Goal: Task Accomplishment & Management: Use online tool/utility

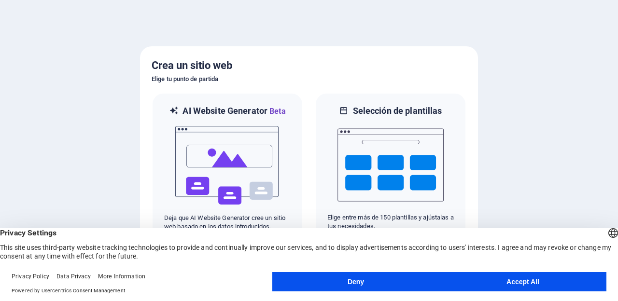
click at [363, 278] on button "Deny" at bounding box center [355, 281] width 167 height 19
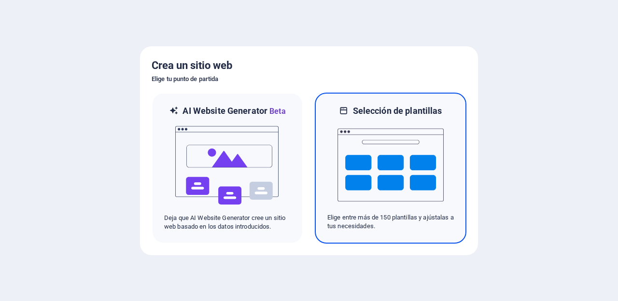
click at [407, 183] on img at bounding box center [390, 165] width 106 height 97
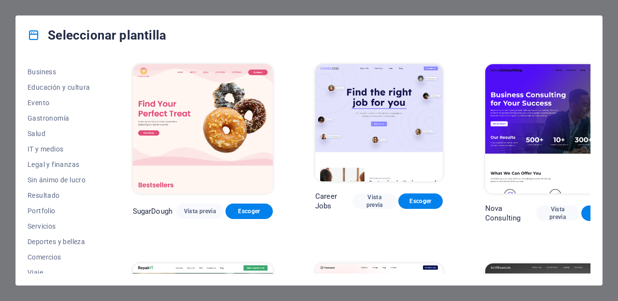
scroll to position [175, 0]
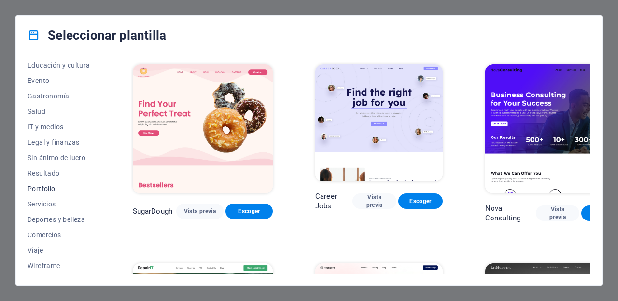
click at [58, 186] on span "Portfolio" at bounding box center [59, 189] width 63 height 8
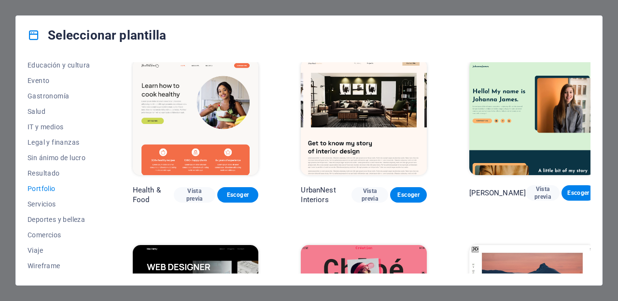
scroll to position [0, 0]
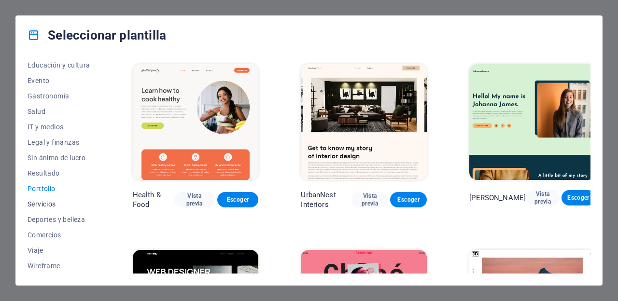
click at [44, 200] on span "Servicios" at bounding box center [59, 204] width 63 height 8
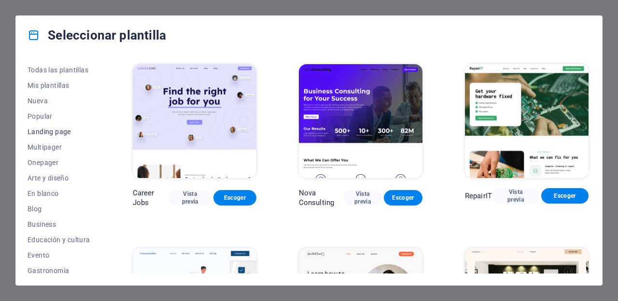
click at [67, 136] on button "Landing page" at bounding box center [59, 131] width 63 height 15
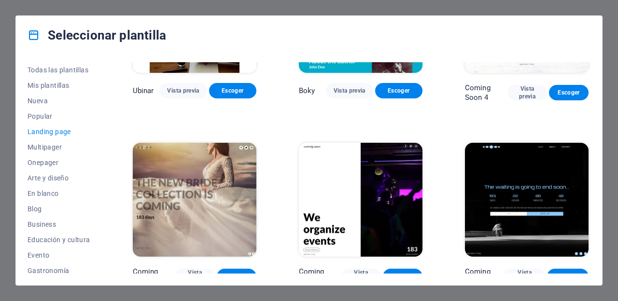
scroll to position [1376, 0]
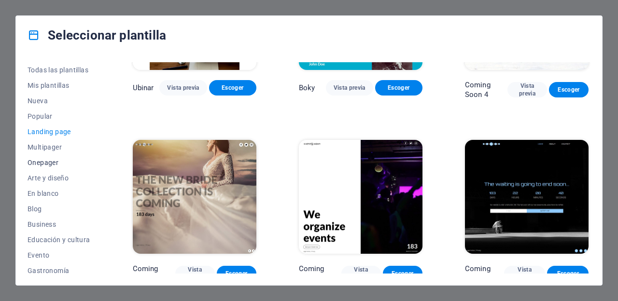
click at [60, 163] on span "Onepager" at bounding box center [59, 163] width 63 height 8
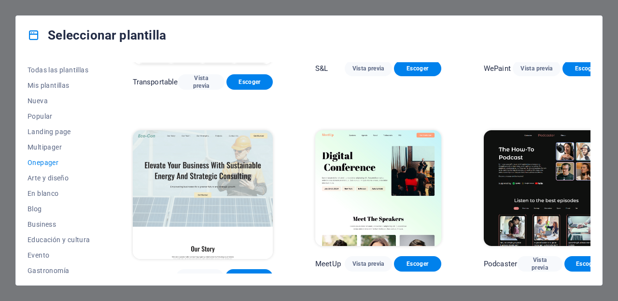
scroll to position [138, 0]
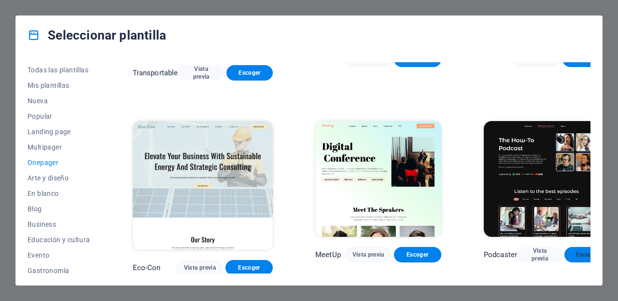
click at [572, 251] on span "Escoger" at bounding box center [587, 255] width 30 height 8
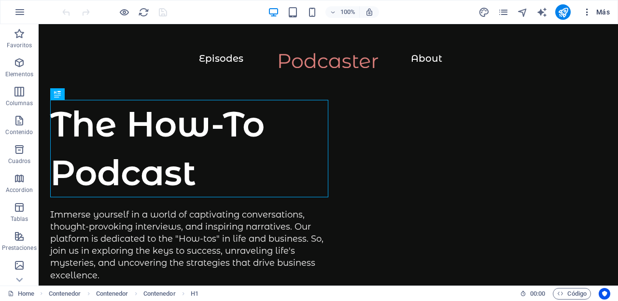
click at [589, 14] on icon "button" at bounding box center [587, 12] width 10 height 10
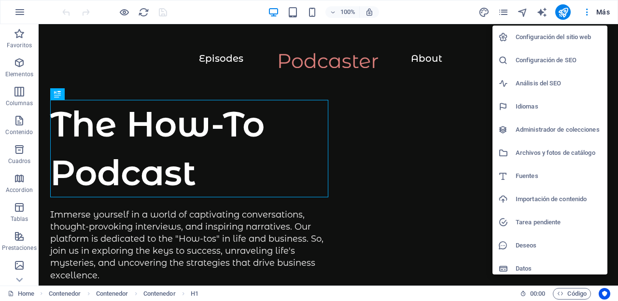
click at [243, 10] on div at bounding box center [309, 150] width 618 height 301
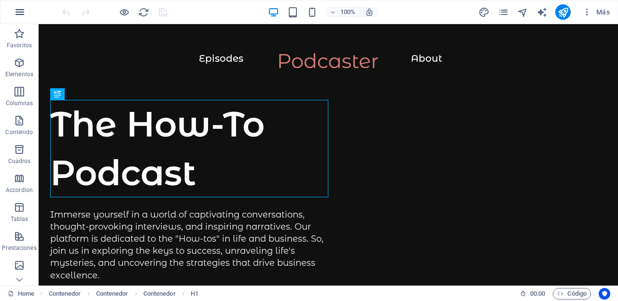
click at [21, 4] on button "button" at bounding box center [19, 11] width 23 height 23
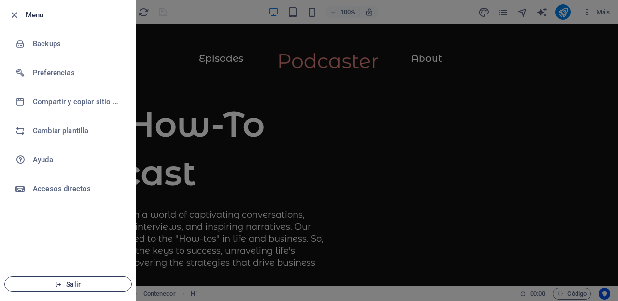
click at [80, 285] on span "Salir" at bounding box center [68, 284] width 111 height 8
